Goal: Transaction & Acquisition: Subscribe to service/newsletter

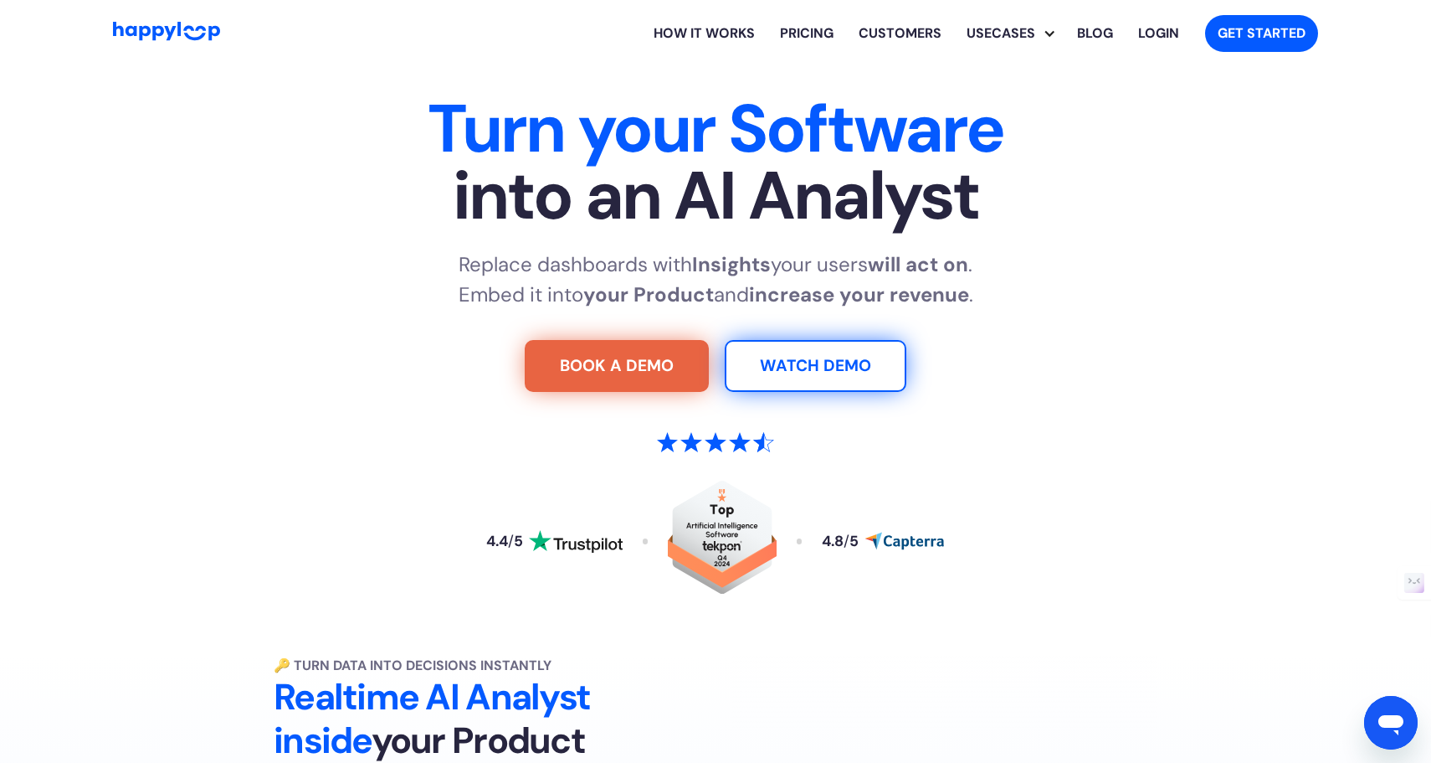
click at [798, 28] on link "Pricing" at bounding box center [807, 34] width 79 height 54
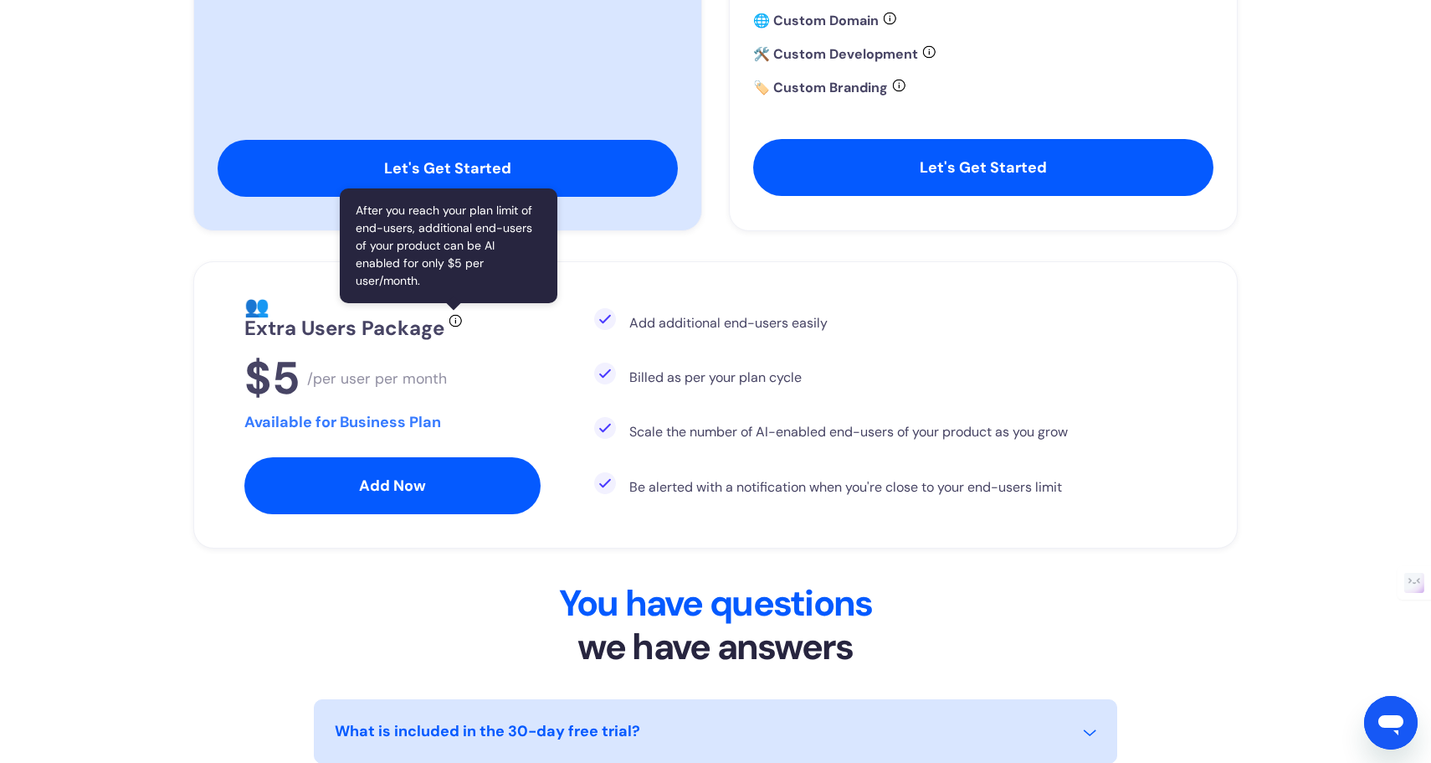
scroll to position [1044, 0]
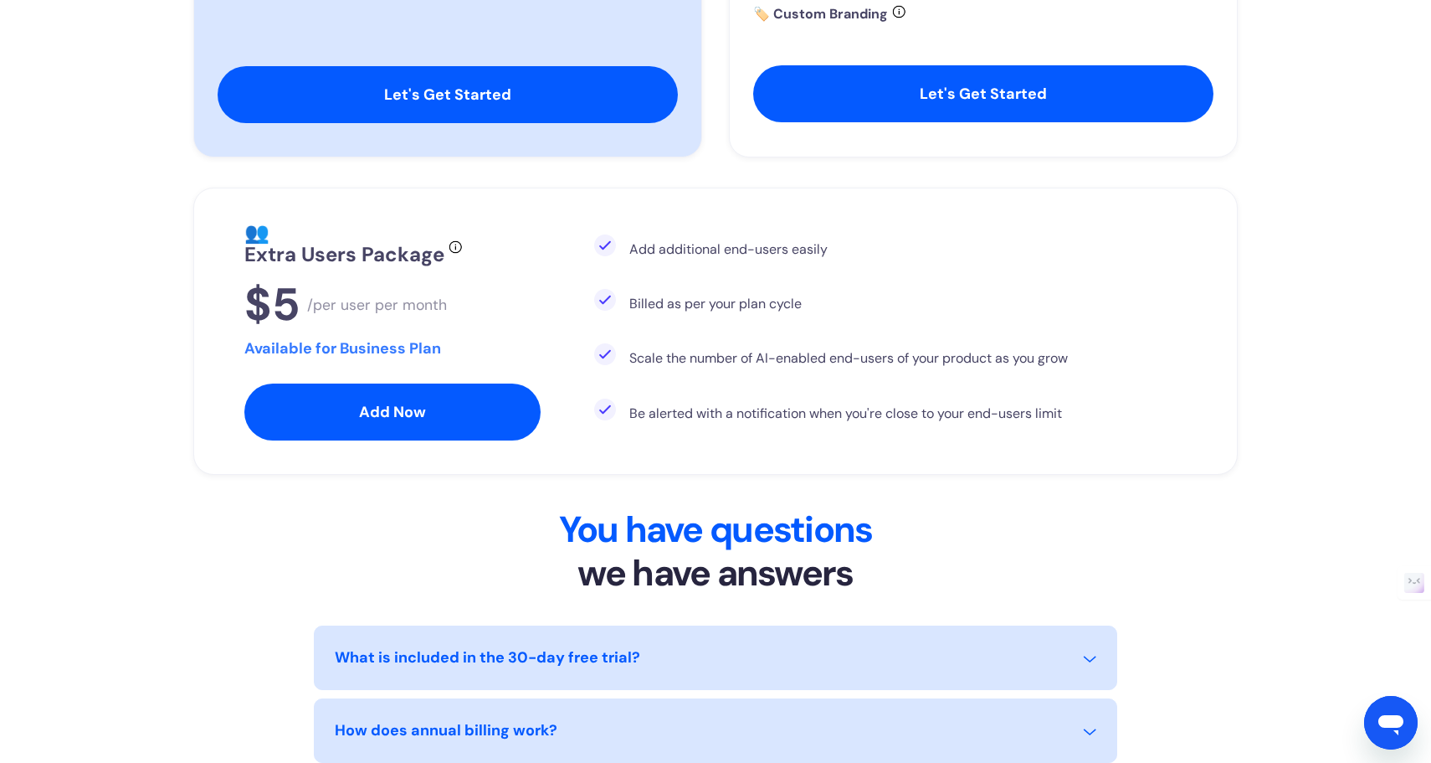
click at [1405, 711] on div "Open messaging window" at bounding box center [1391, 722] width 50 height 50
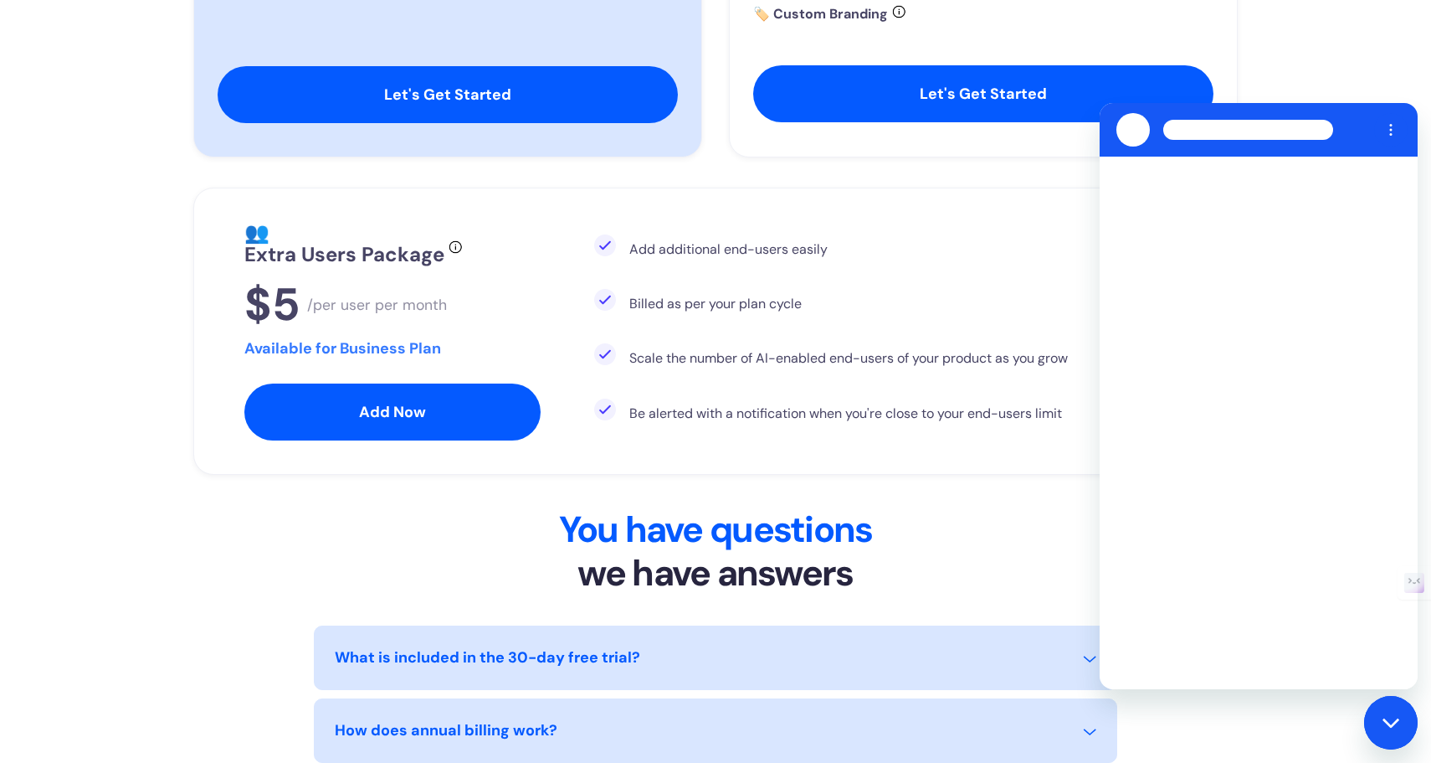
click at [1405, 711] on div "Close messaging window" at bounding box center [1391, 722] width 50 height 50
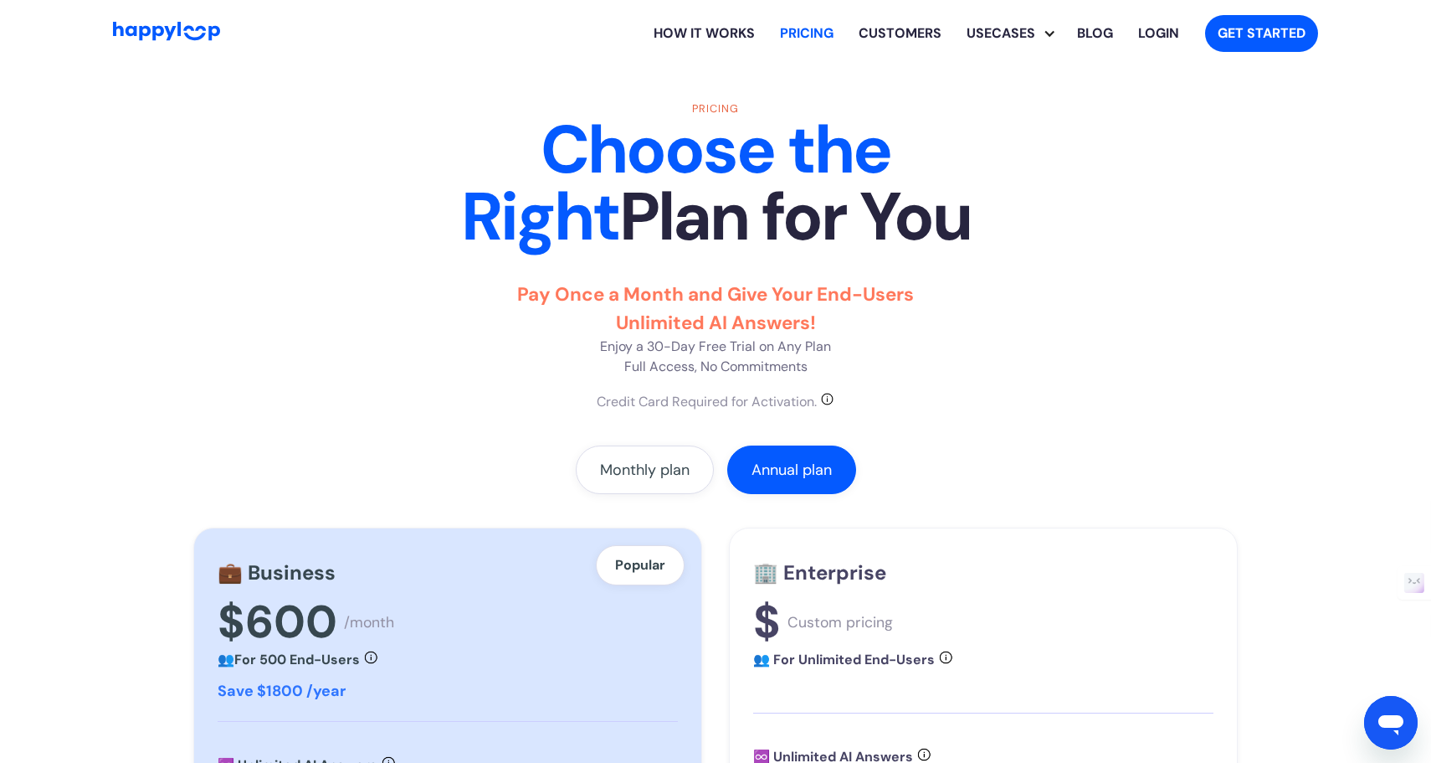
click at [204, 27] on img "Go to Home Page" at bounding box center [166, 31] width 107 height 19
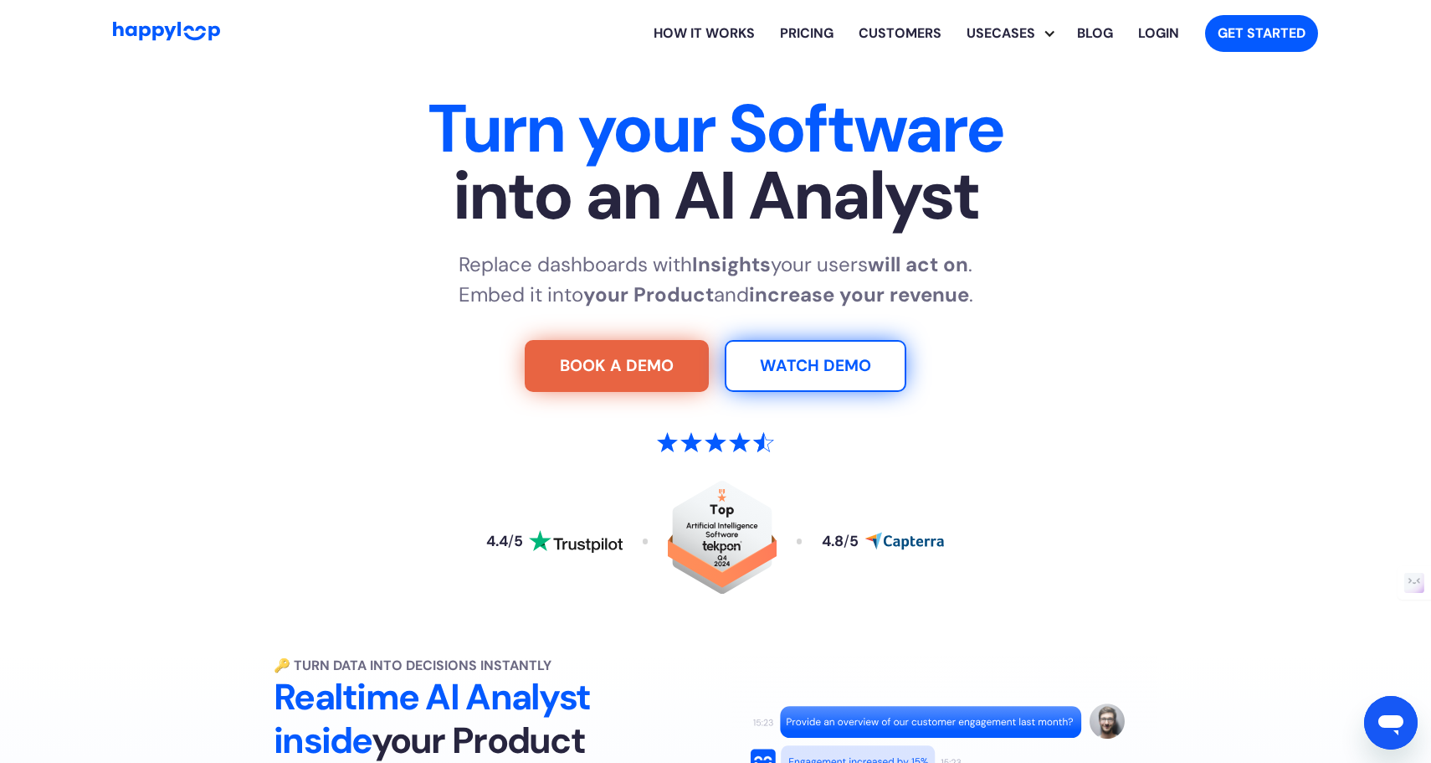
click at [809, 40] on link "Pricing" at bounding box center [807, 34] width 79 height 54
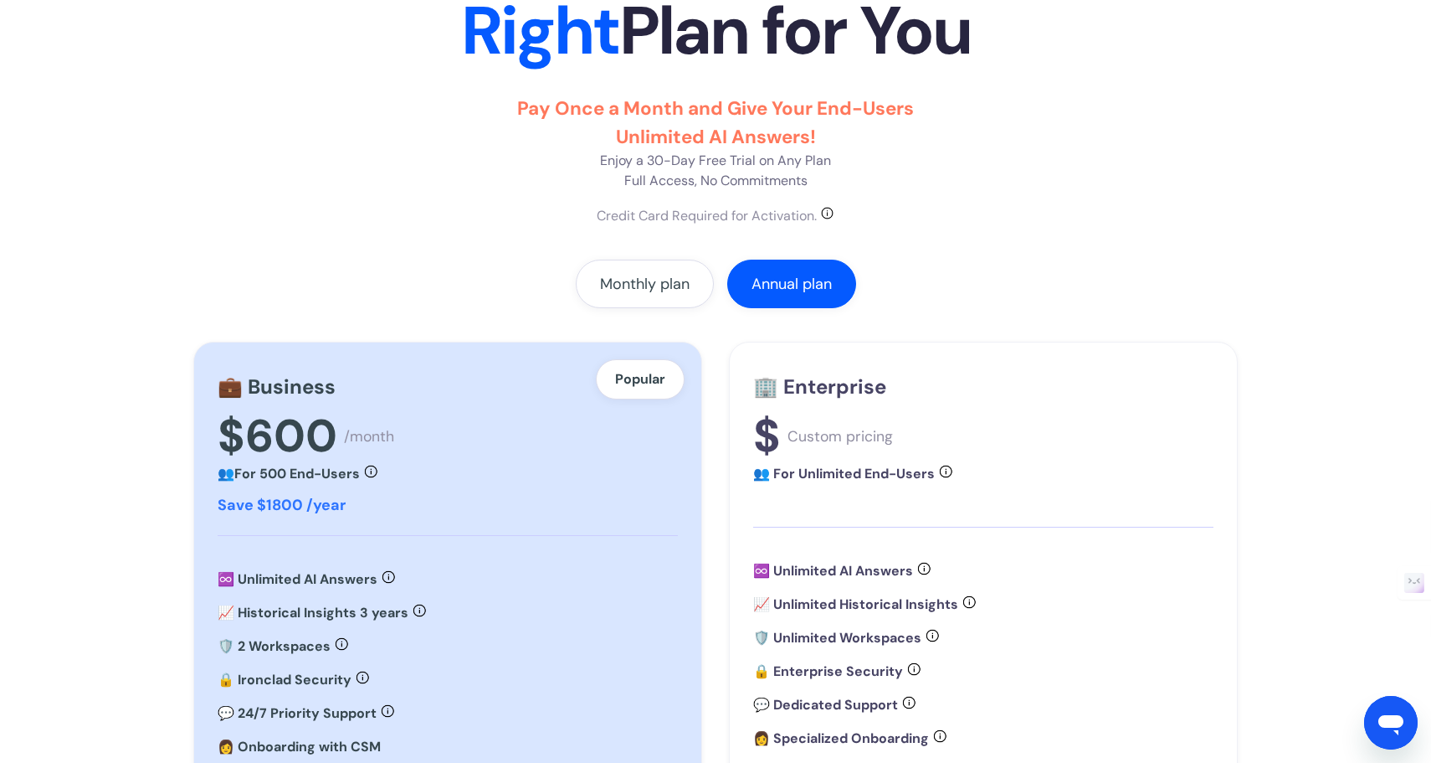
scroll to position [69, 0]
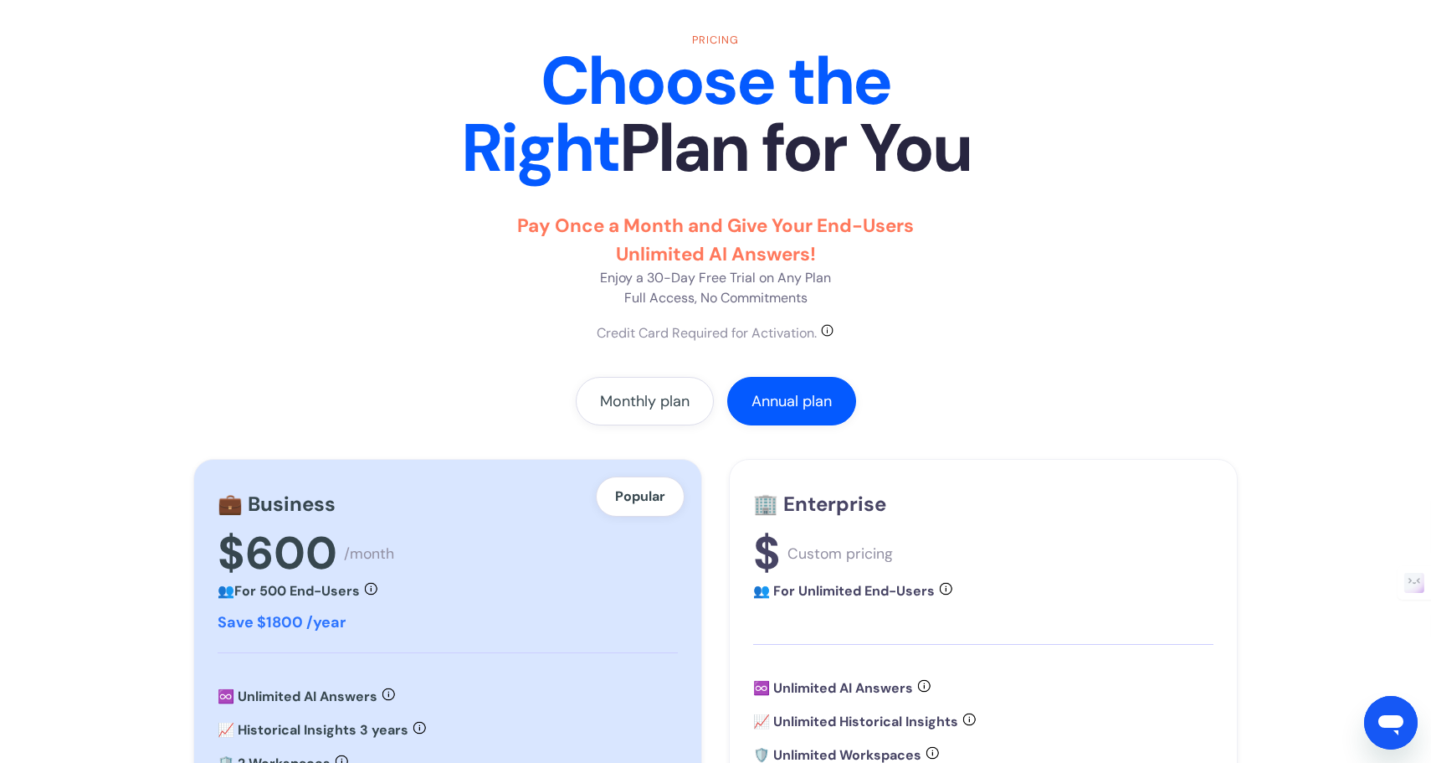
click at [400, 272] on div "Pay Once a Month and Give Your End-Users Unlimited AI Answers! Enjoy a 30-Day F…" at bounding box center [715, 277] width 1045 height 131
click at [619, 395] on div "Monthly plan" at bounding box center [645, 401] width 90 height 17
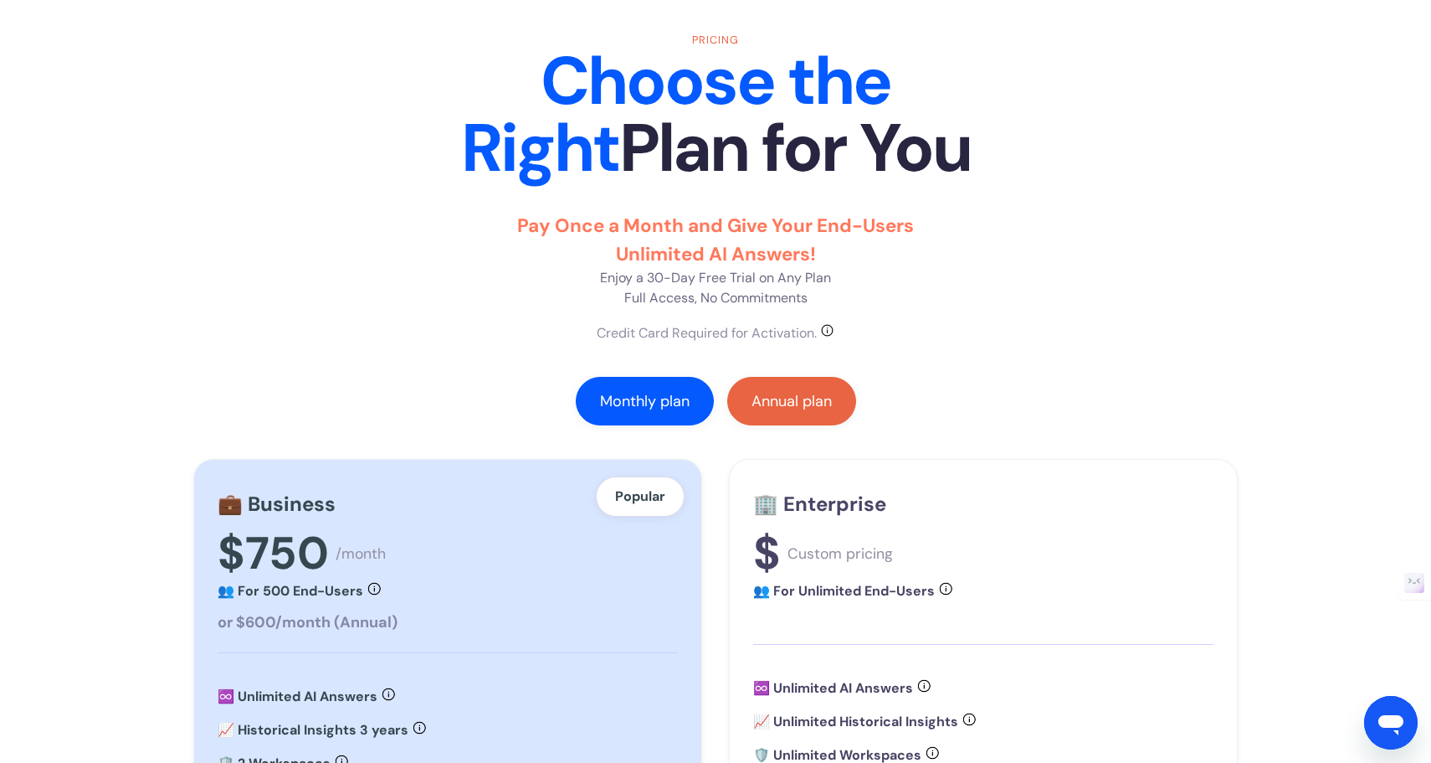
click at [764, 406] on div "Annual plan" at bounding box center [792, 401] width 80 height 17
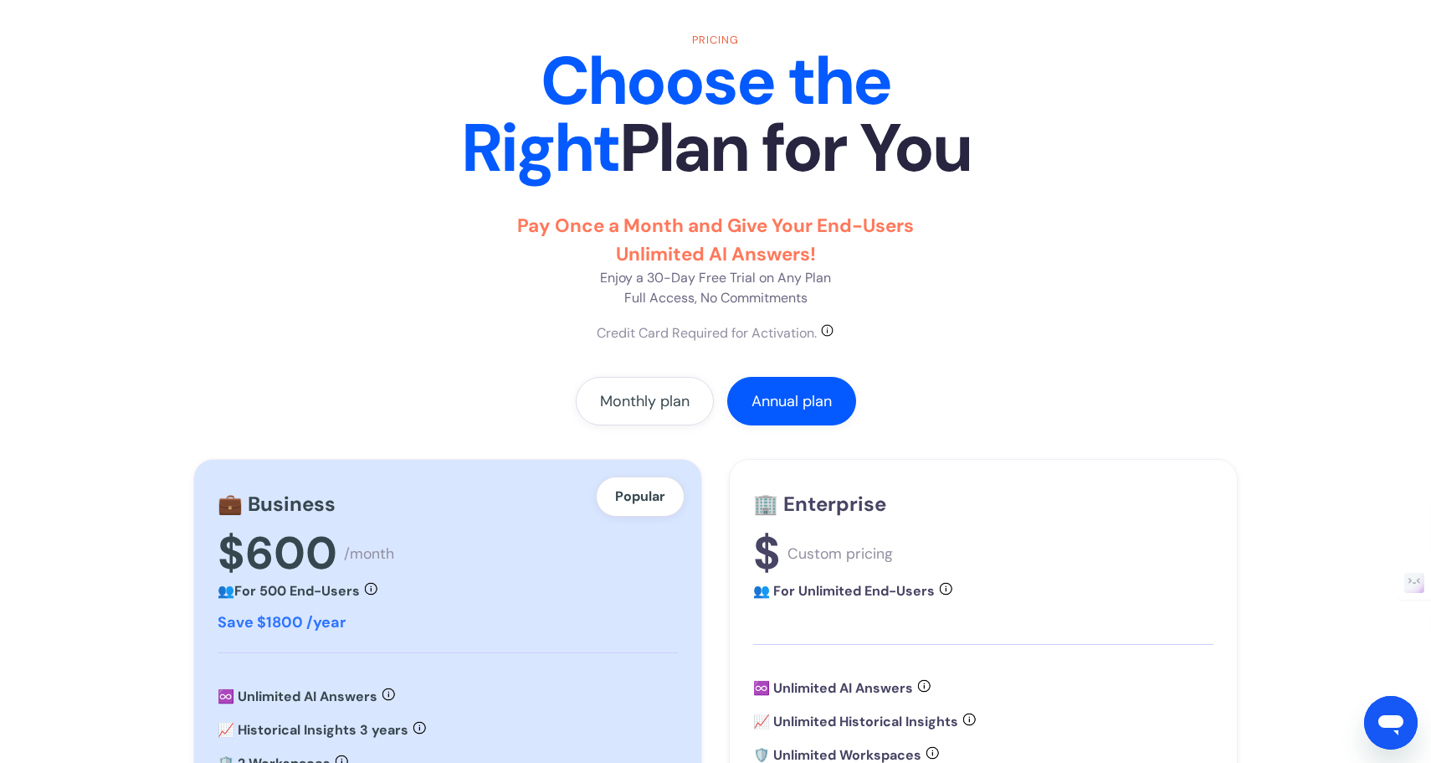
click at [494, 352] on div "Pricing Choose the Right Plan for You Pay Once a Month and Give Your End-Users …" at bounding box center [715, 582] width 1045 height 1101
